Goal: Find specific page/section: Find specific page/section

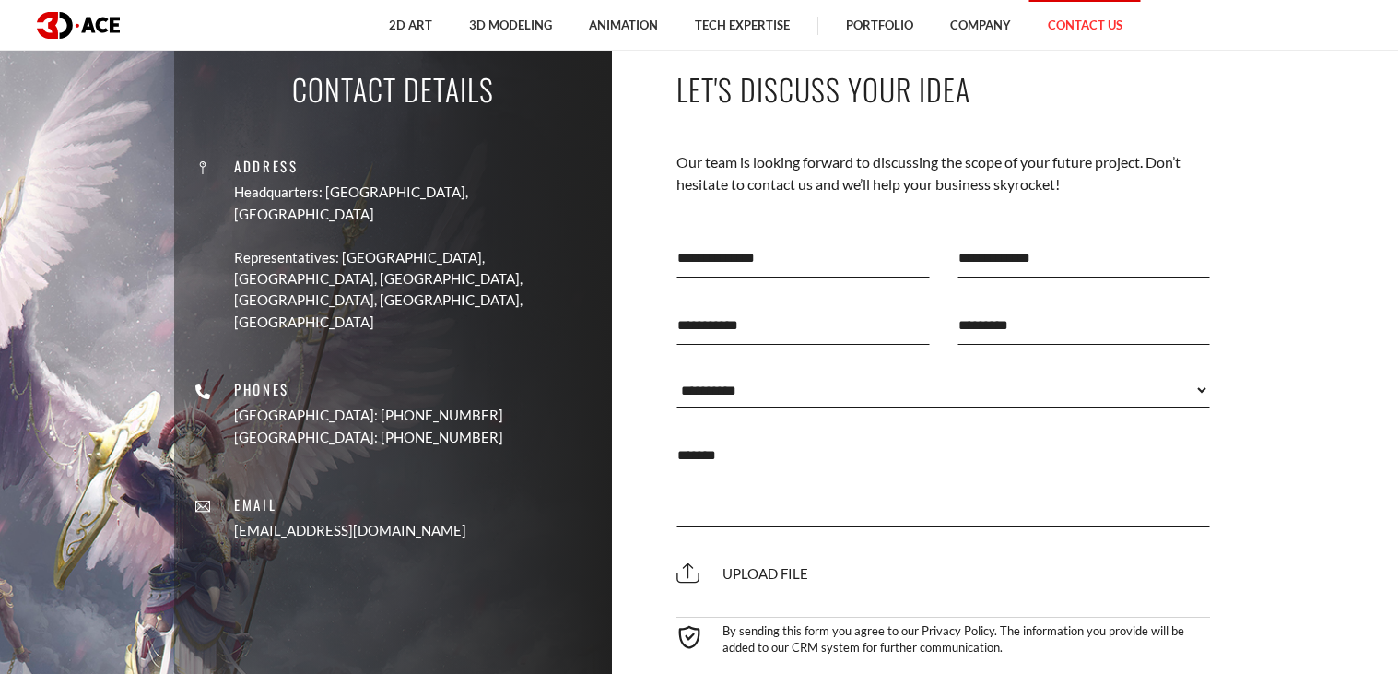
scroll to position [702, 0]
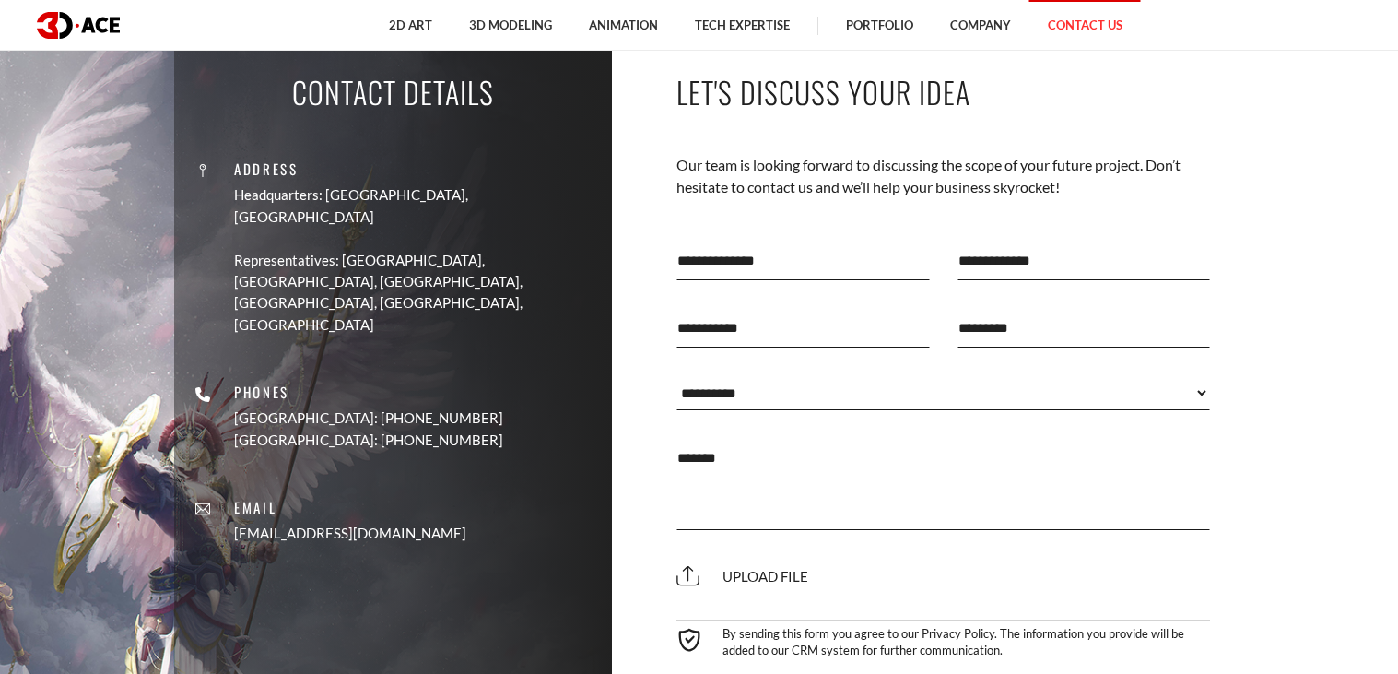
click at [417, 143] on div "Address Headquarters: Nicosia, Cyprus Representatives: USA, Canada, UAE, German…" at bounding box center [393, 237] width 410 height 195
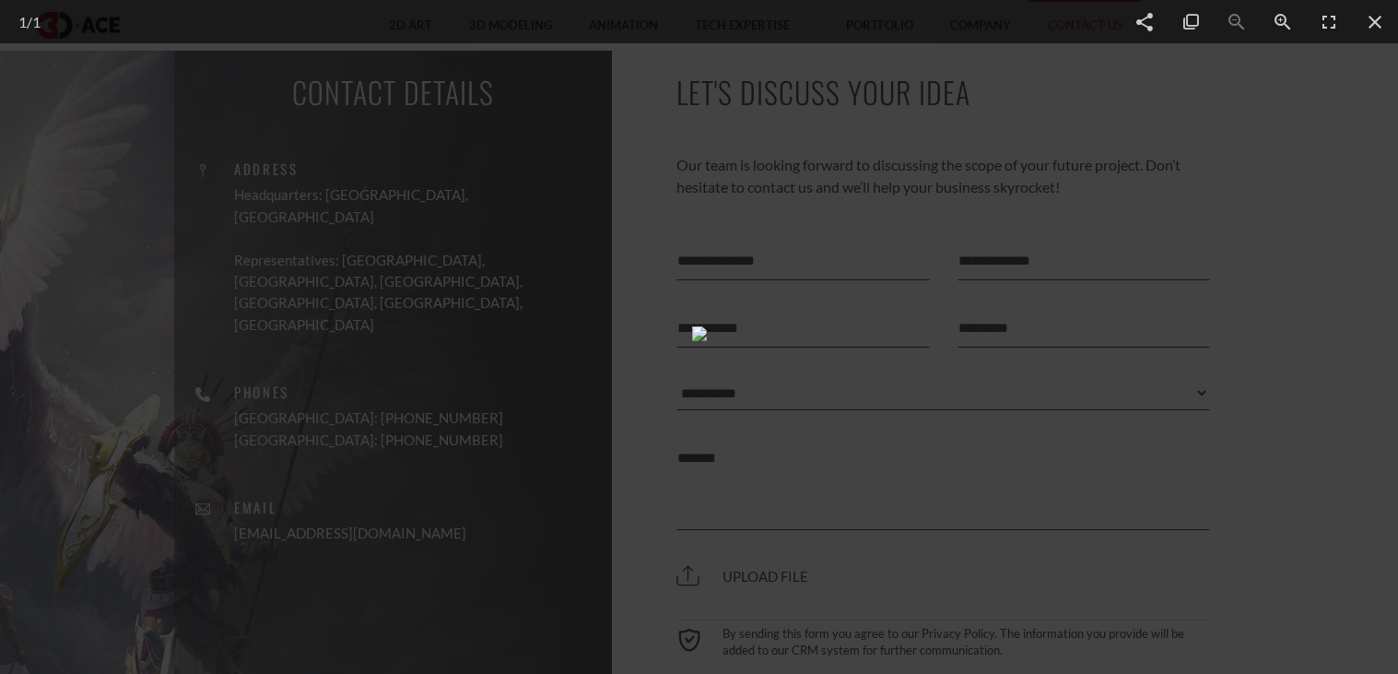
click at [1395, 242] on html "2D Art 2D Character Design 2D Environment Art 2D Concept Art Slot Art UI/UX Des…" at bounding box center [699, 484] width 1398 height 2372
click at [1363, 38] on span at bounding box center [1375, 21] width 46 height 43
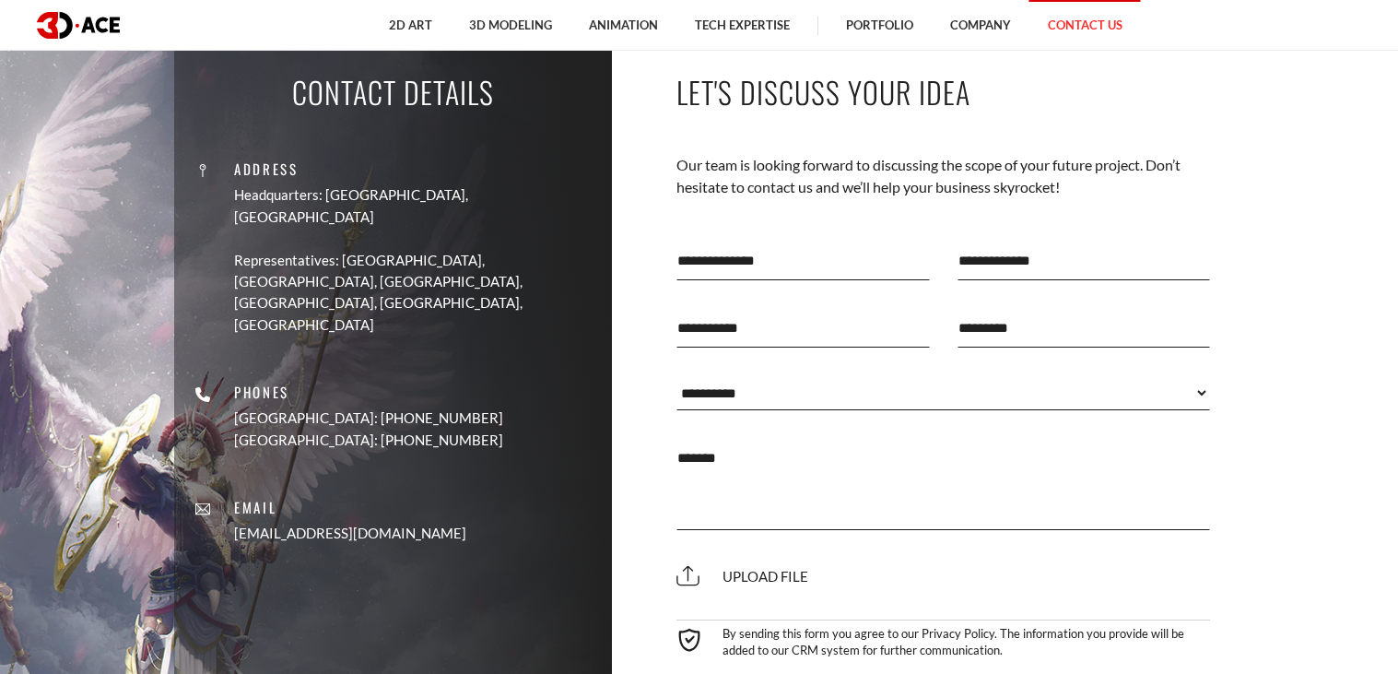
click at [1363, 38] on div "2D Art 2D Character Design 2D Environment Art 2D Concept Art Slot Art UI/UX Des…" at bounding box center [754, 25] width 1239 height 51
click at [37, 26] on img at bounding box center [78, 25] width 83 height 27
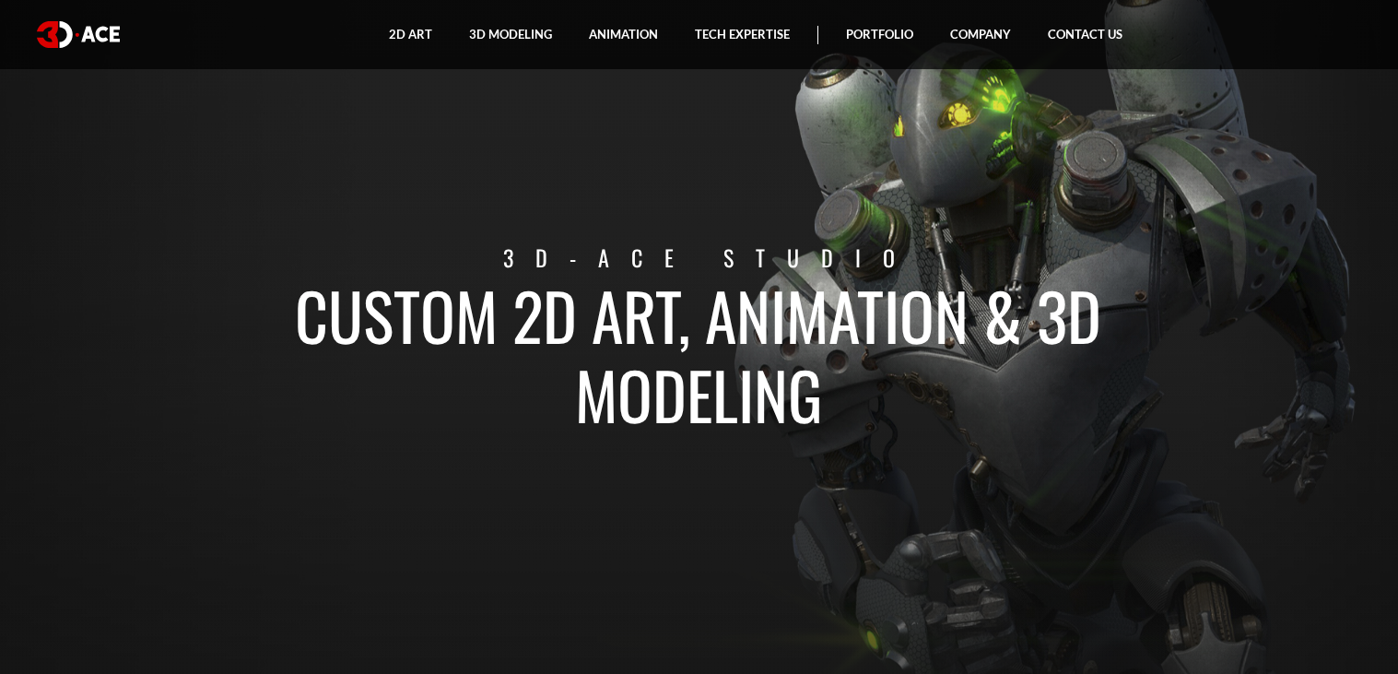
drag, startPoint x: 20, startPoint y: 38, endPoint x: 115, endPoint y: 36, distance: 94.9
click at [115, 36] on div "2D Art 2D Character Design 2D Environment Art 2D Concept Art Slot Art UI/UX Des…" at bounding box center [699, 34] width 1398 height 68
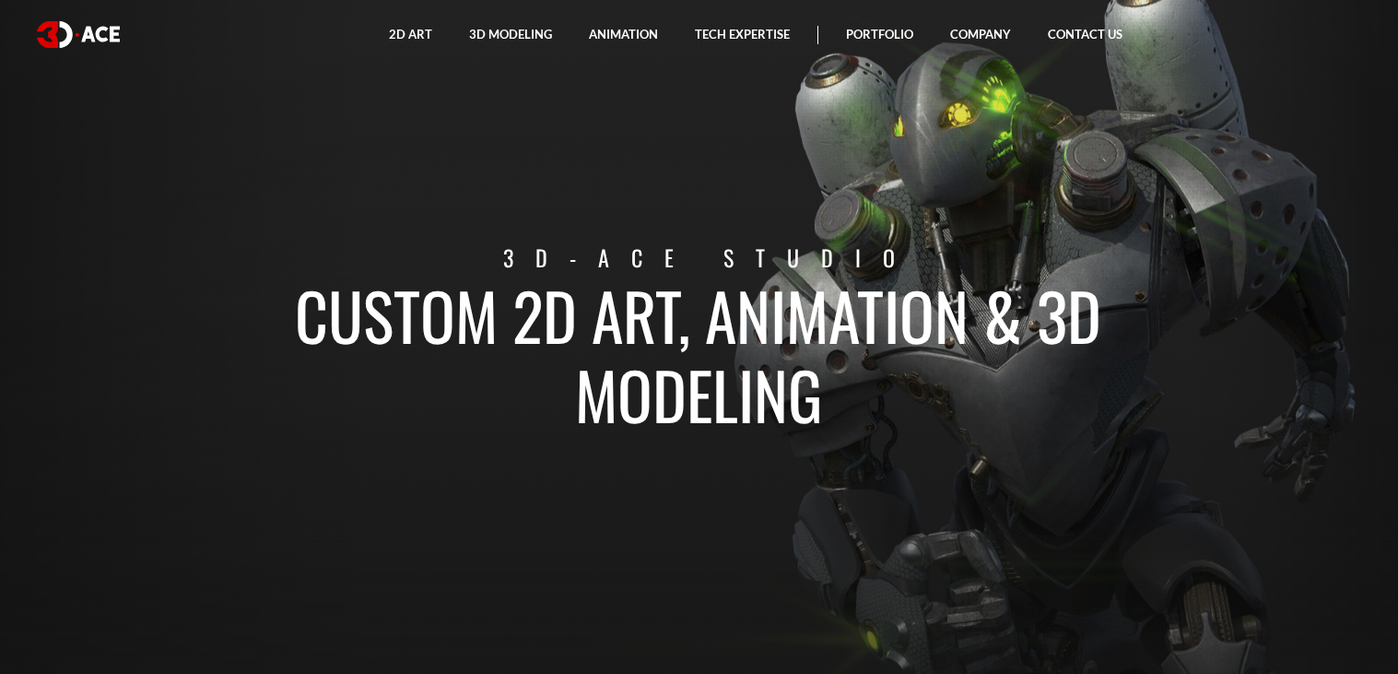
click at [617, 284] on h1 "Custom 2D art, animation & 3D modeling" at bounding box center [699, 354] width 1022 height 158
click at [567, 286] on h1 "Custom 2D art, animation & 3D modeling" at bounding box center [699, 354] width 1022 height 158
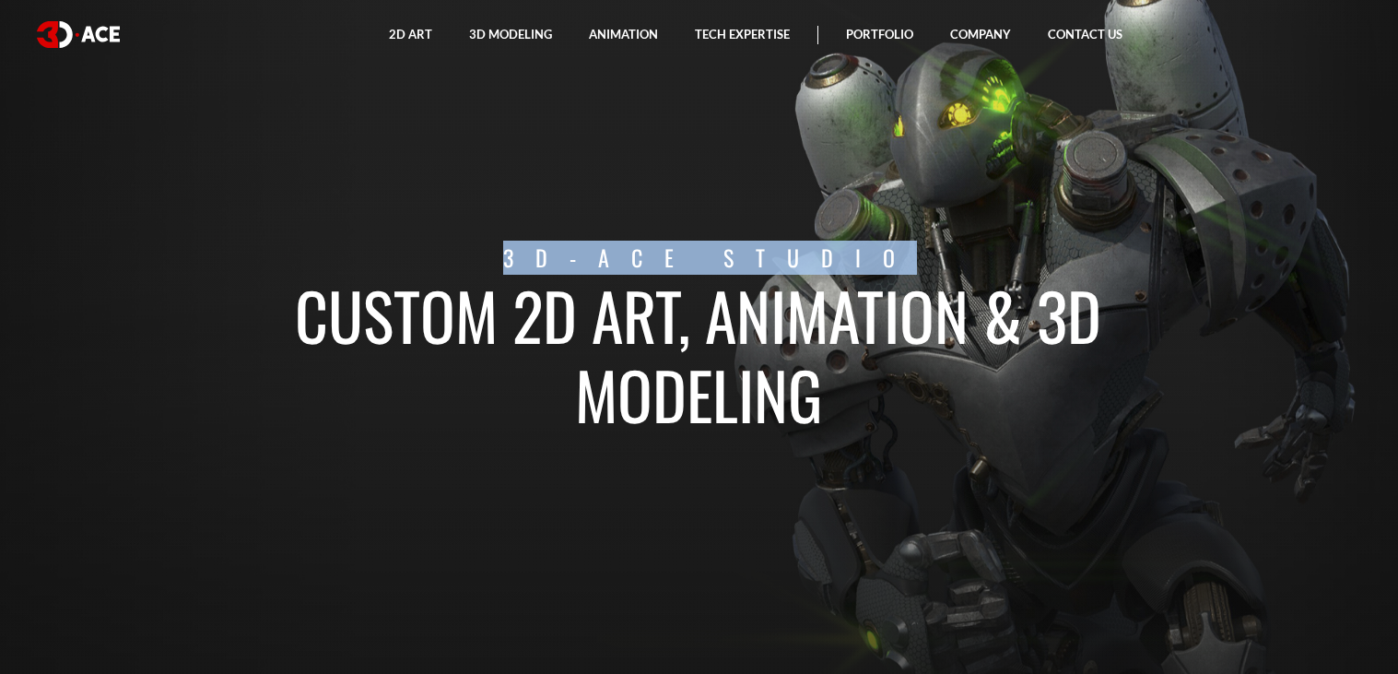
drag, startPoint x: 490, startPoint y: 248, endPoint x: 902, endPoint y: 255, distance: 411.9
click at [902, 255] on p "3D-Ace studio" at bounding box center [710, 257] width 1045 height 34
copy p "3D-Ace studio"
